Goal: Information Seeking & Learning: Learn about a topic

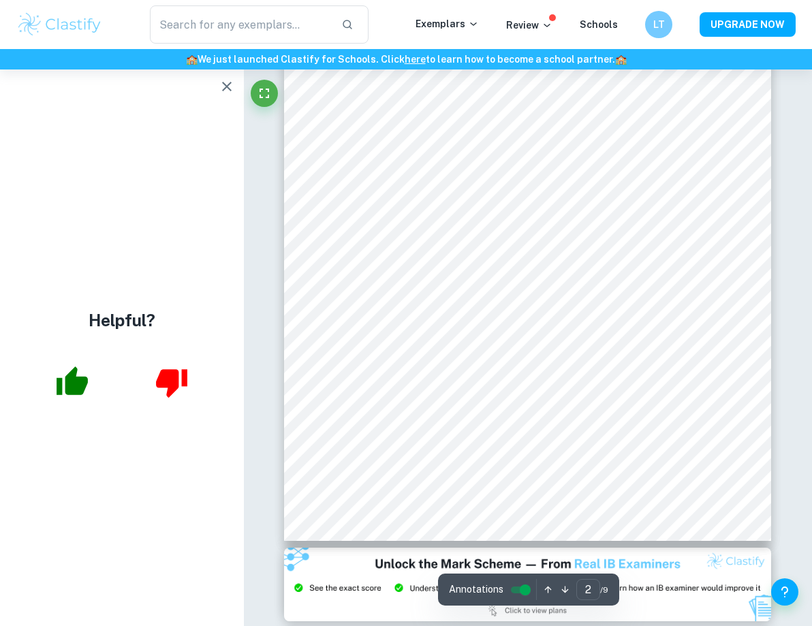
scroll to position [896, 0]
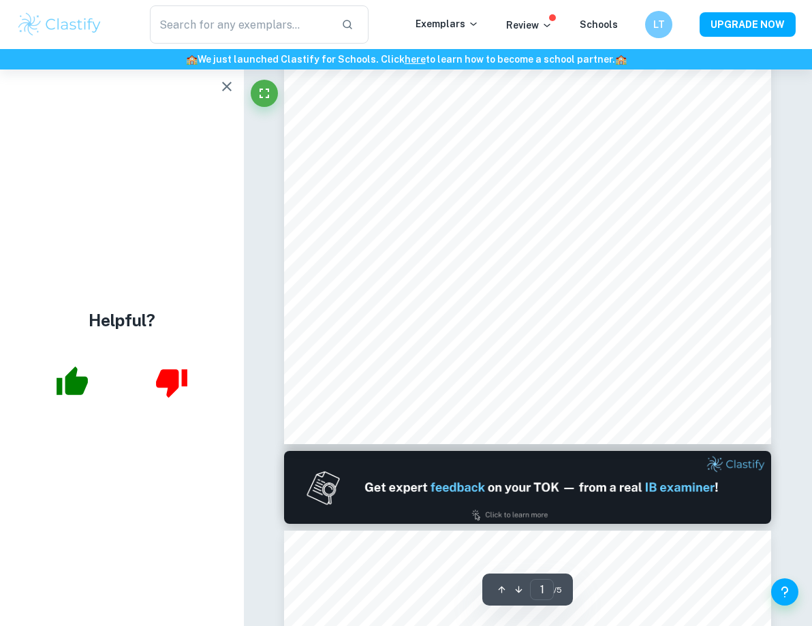
scroll to position [314, 0]
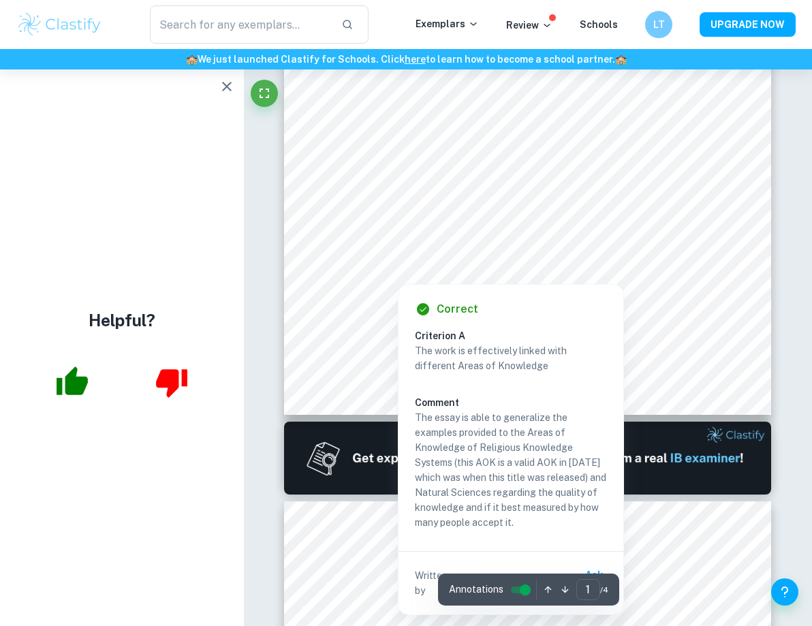
scroll to position [301, 0]
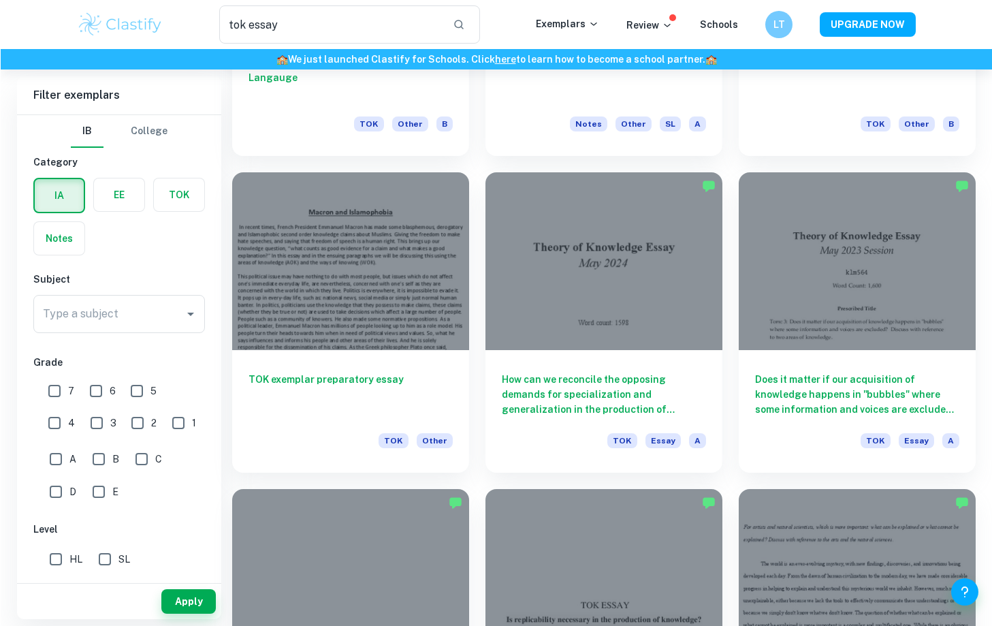
scroll to position [1243, 0]
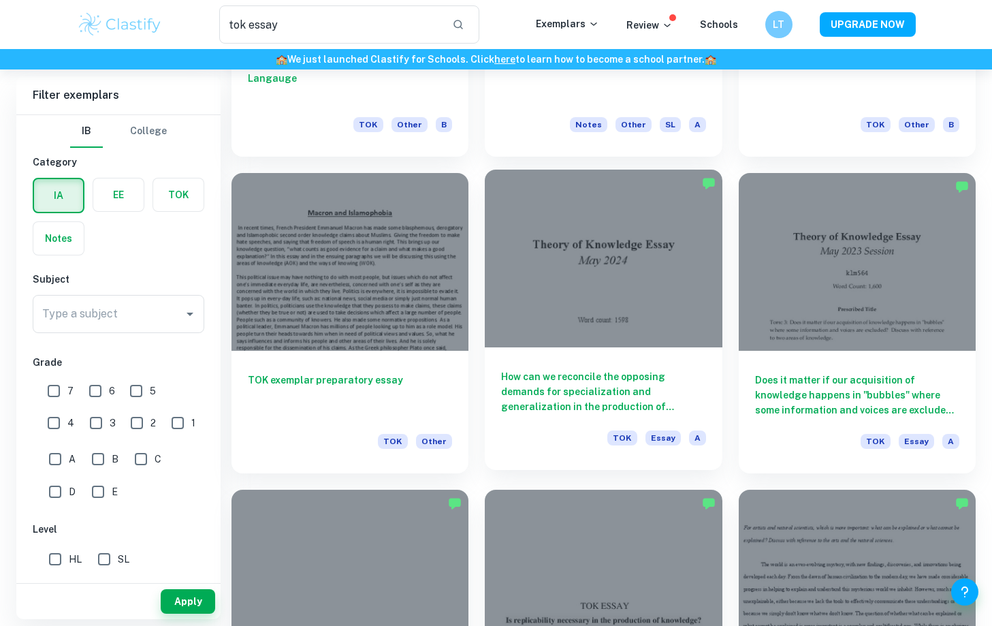
click at [642, 370] on h6 "How can we reconcile the opposing demands for specialization and generalization…" at bounding box center [603, 391] width 204 height 45
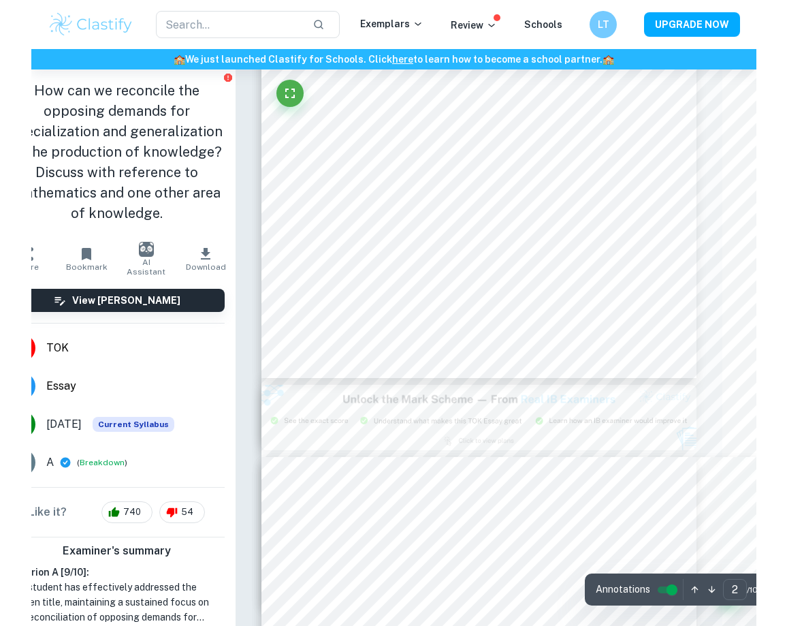
scroll to position [994, 34]
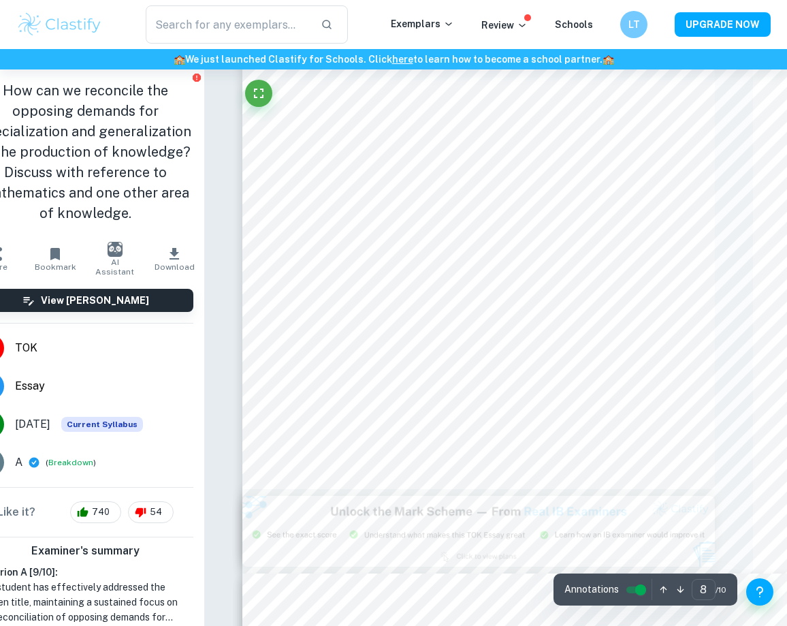
type input "2"
type input "tok essay"
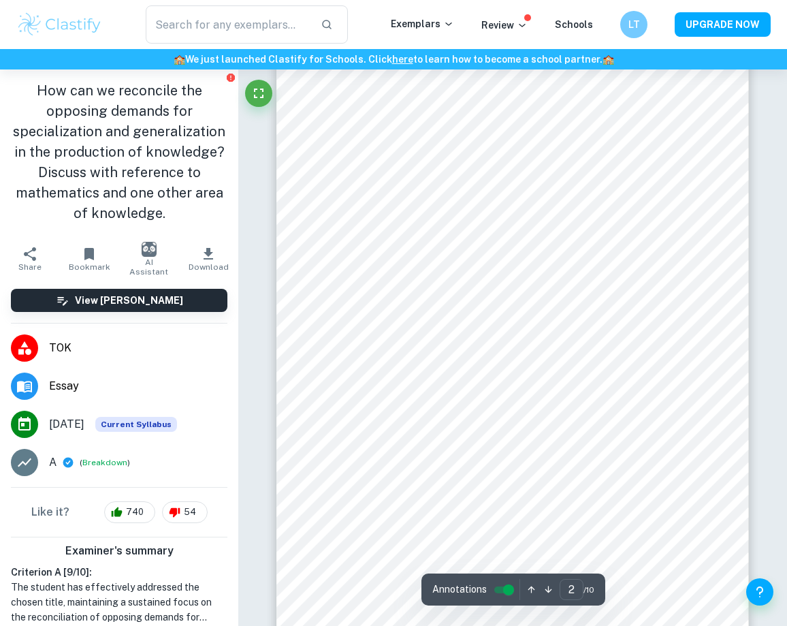
scroll to position [859, 0]
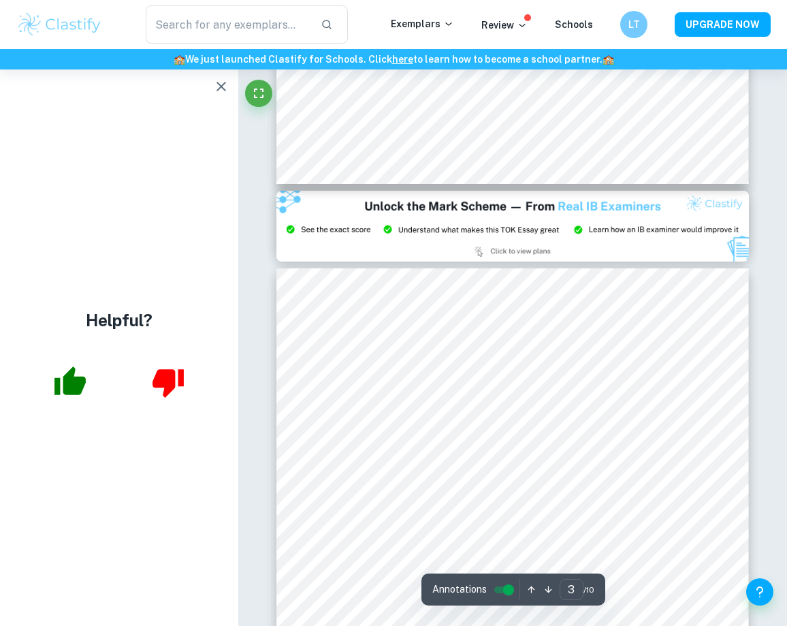
type input "2"
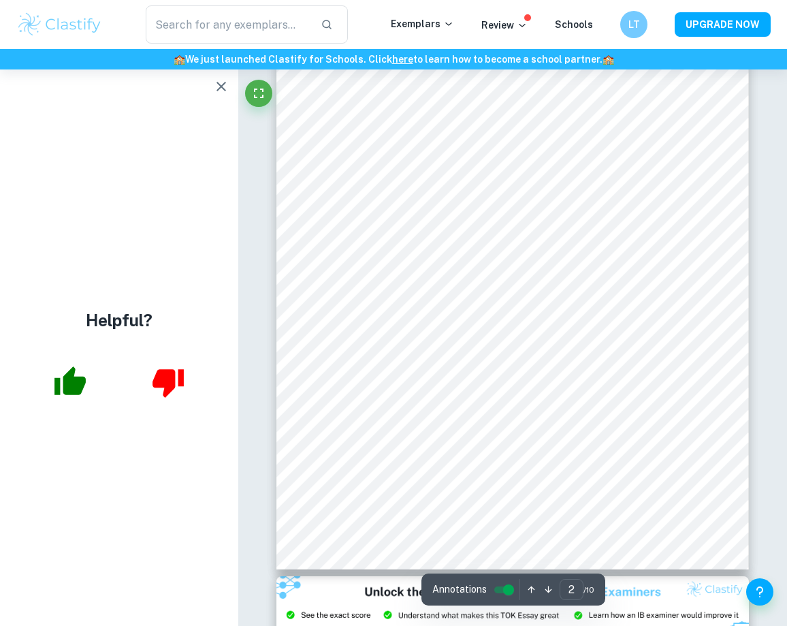
scroll to position [778, 0]
